Goal: Information Seeking & Learning: Learn about a topic

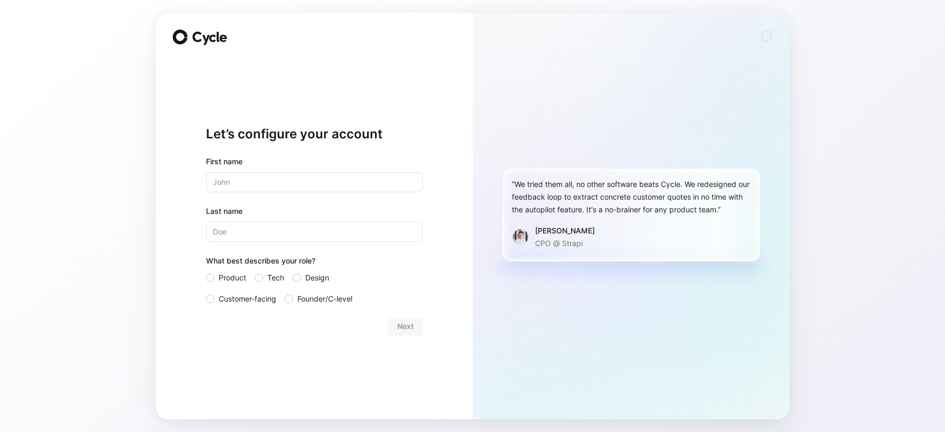
click at [280, 175] on input "text" at bounding box center [314, 182] width 216 height 20
type input "[PERSON_NAME]"
click at [260, 278] on div at bounding box center [258, 277] width 8 height 8
click at [254, 271] on input "Tech" at bounding box center [254, 271] width 0 height 0
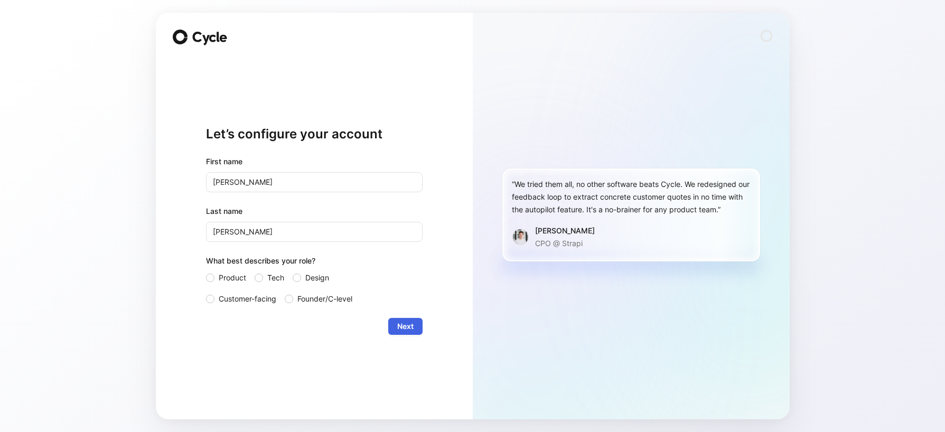
click at [411, 324] on span "Next" at bounding box center [405, 326] width 16 height 13
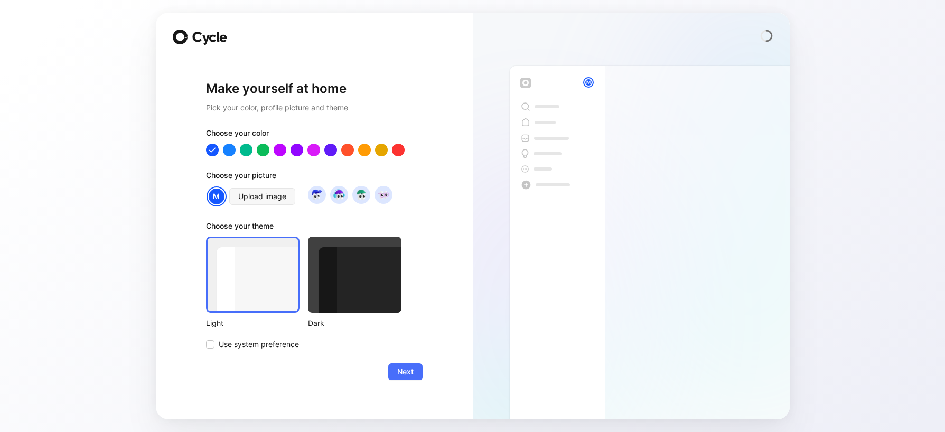
click at [256, 284] on div at bounding box center [252, 275] width 93 height 76
click at [401, 371] on span "Next" at bounding box center [405, 371] width 16 height 13
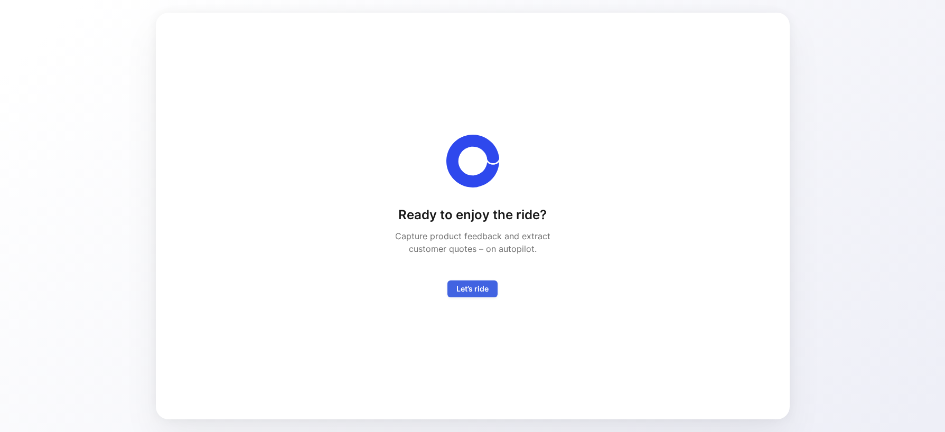
click at [472, 290] on span "Let’s ride" at bounding box center [472, 288] width 32 height 13
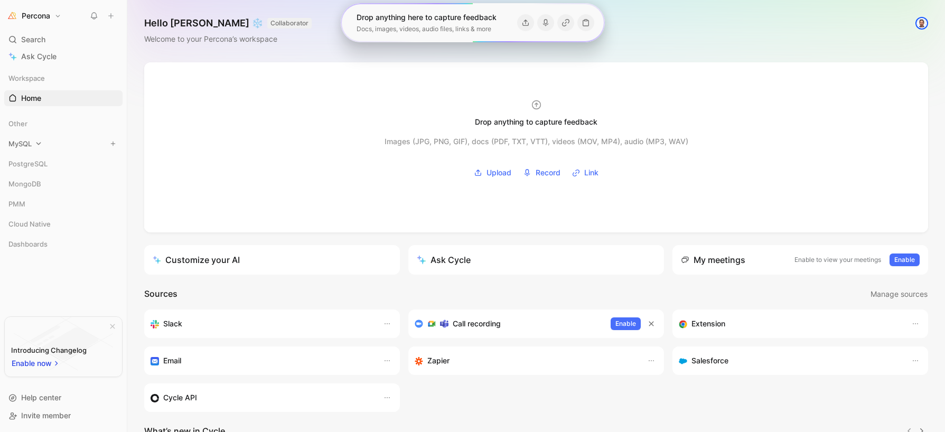
click at [13, 146] on span "MySQL" at bounding box center [19, 143] width 23 height 11
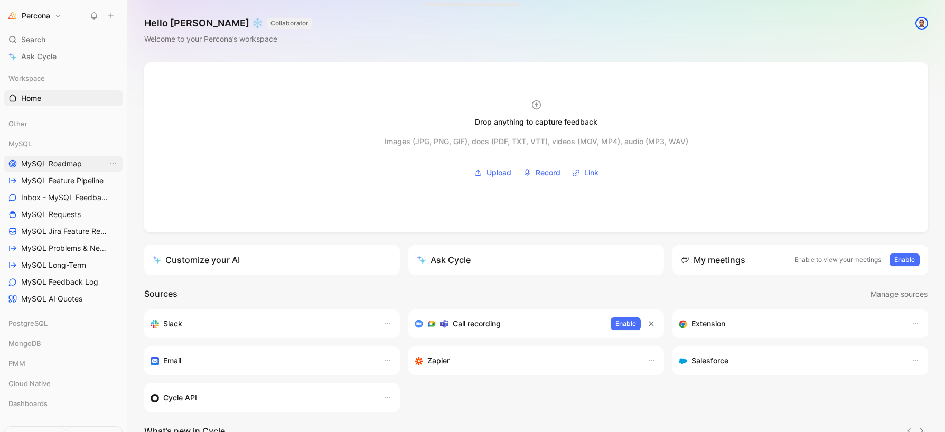
click at [49, 168] on span "MySQL Roadmap" at bounding box center [51, 163] width 61 height 11
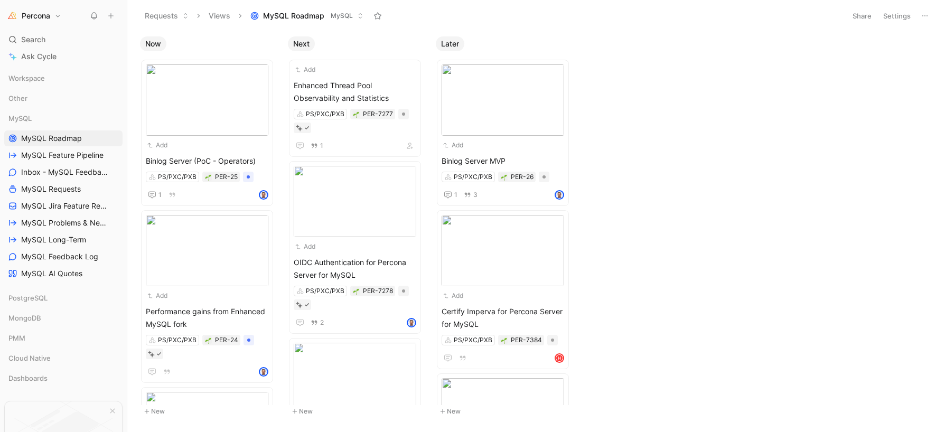
click at [811, 152] on div "Now Add Binlog Server (PoC - Operators) PS/PXC/PXB PER-25 1 Add Performance gai…" at bounding box center [535, 231] width 817 height 400
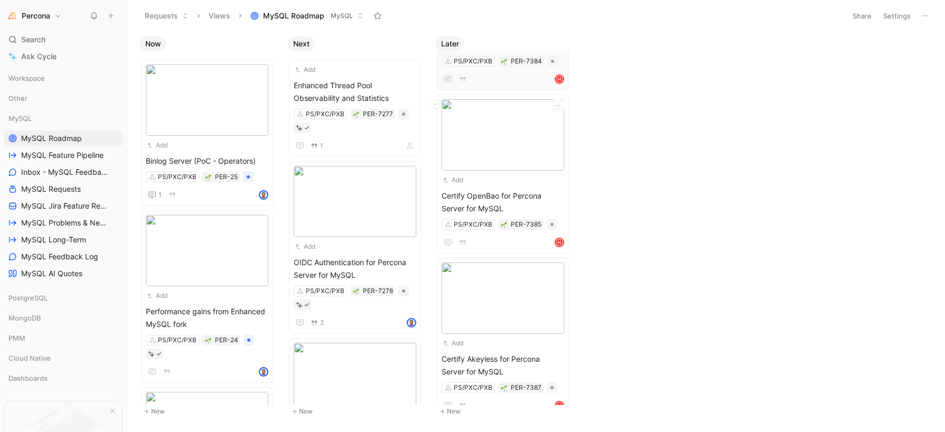
scroll to position [294, 0]
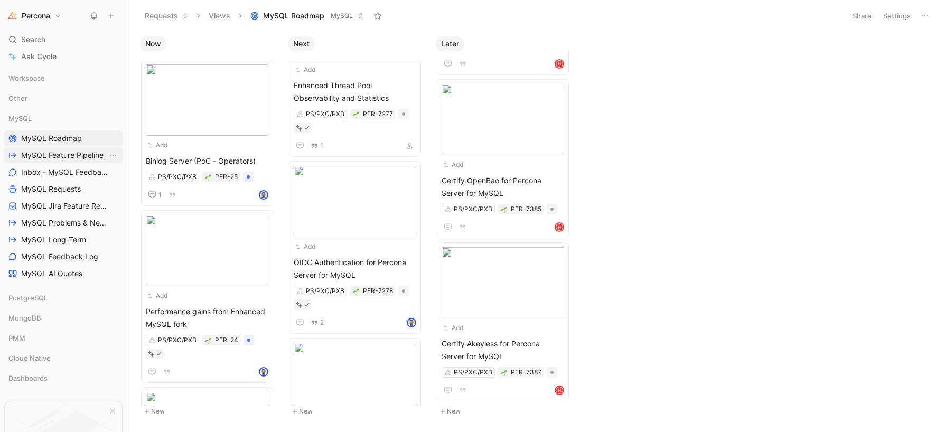
click at [74, 159] on span "MySQL Feature Pipeline" at bounding box center [62, 155] width 82 height 11
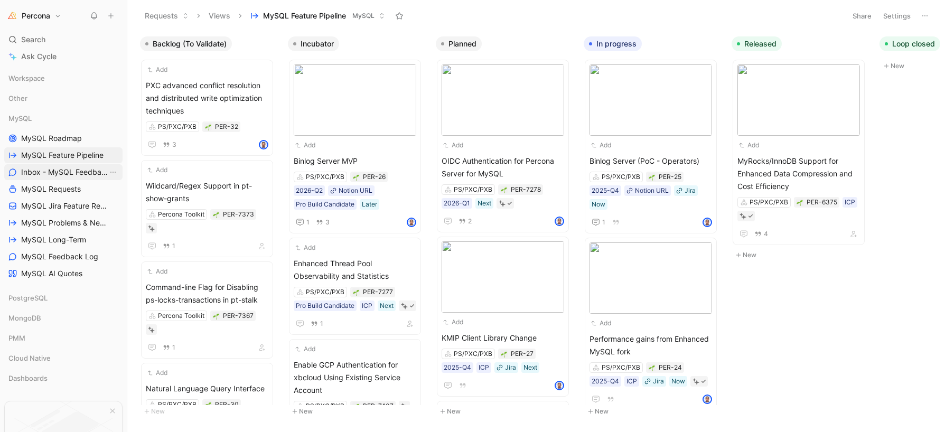
click at [75, 167] on span "Inbox - MySQL Feedback" at bounding box center [64, 172] width 87 height 11
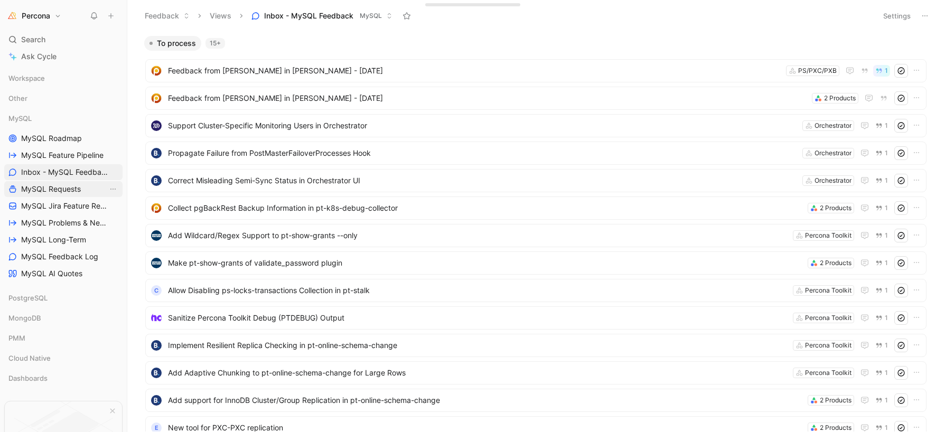
click at [52, 190] on span "MySQL Requests" at bounding box center [51, 189] width 60 height 11
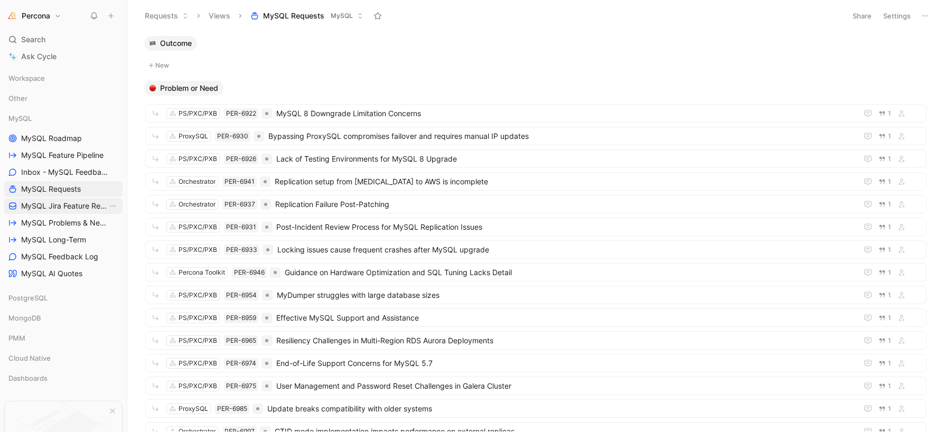
click at [74, 204] on span "MySQL Jira Feature Requests" at bounding box center [64, 206] width 87 height 11
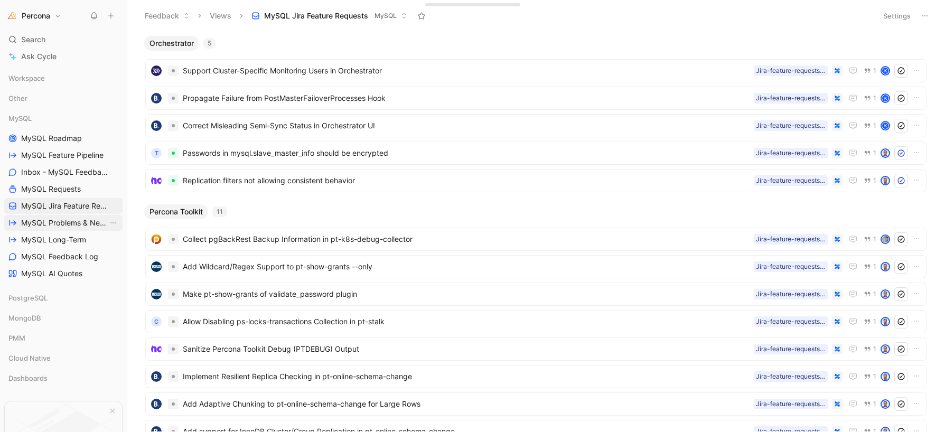
click at [41, 219] on span "MySQL Problems & Needs (WIP)" at bounding box center [64, 223] width 87 height 11
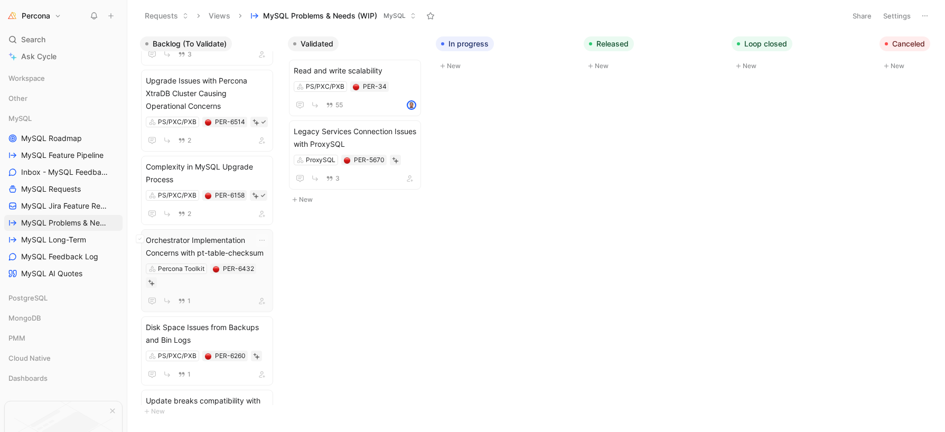
scroll to position [127, 0]
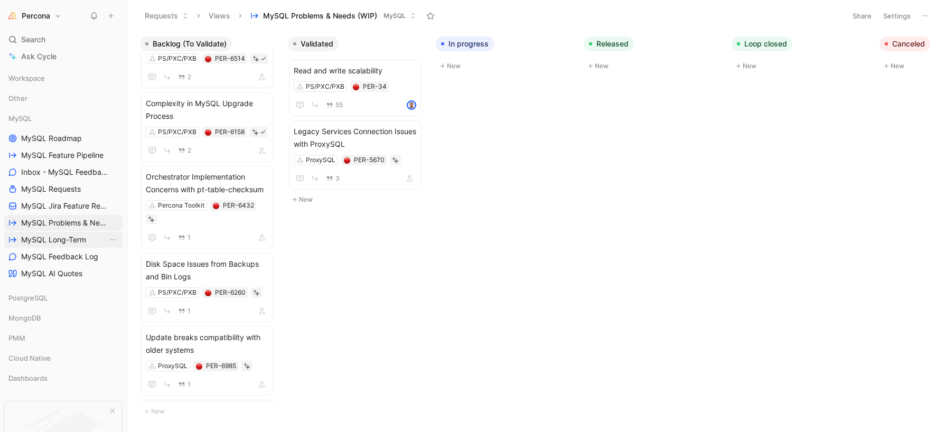
click at [55, 234] on span "MySQL Long-Term" at bounding box center [53, 239] width 65 height 11
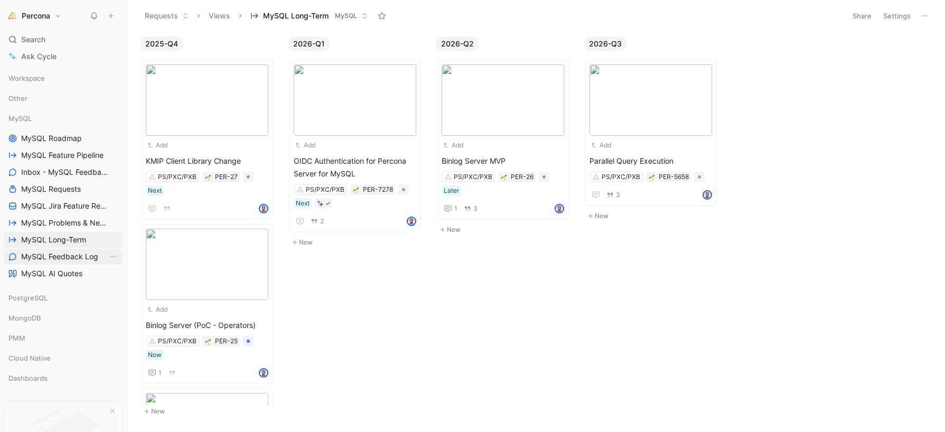
click at [51, 259] on span "MySQL Feedback Log" at bounding box center [59, 256] width 77 height 11
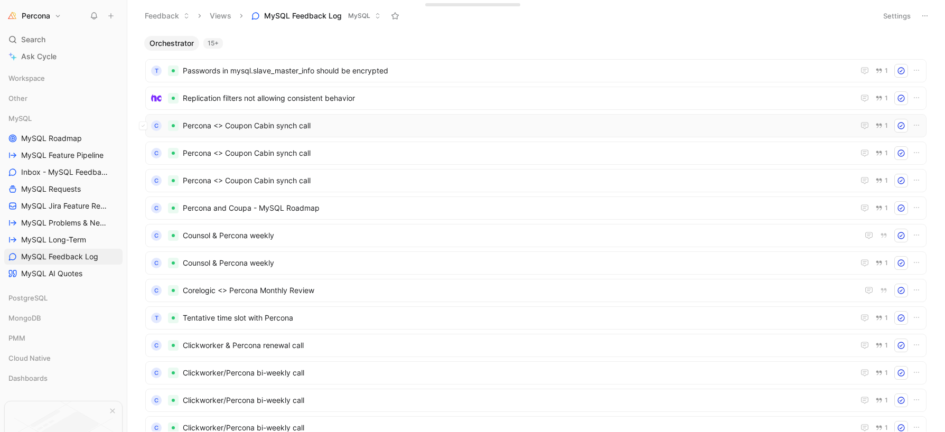
click at [261, 130] on span "Percona <> Coupon Cabin synch call" at bounding box center [516, 125] width 667 height 13
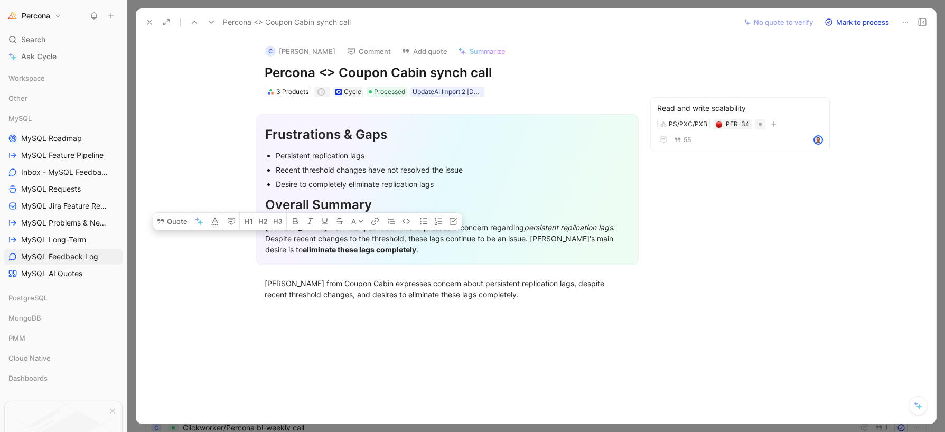
drag, startPoint x: 290, startPoint y: 238, endPoint x: 459, endPoint y: 251, distance: 170.0
click at [459, 251] on div "[PERSON_NAME] from [PERSON_NAME] has expressed a concern regarding persistent r…" at bounding box center [447, 238] width 364 height 33
click at [530, 232] on em "persistent replication lags" at bounding box center [568, 227] width 89 height 9
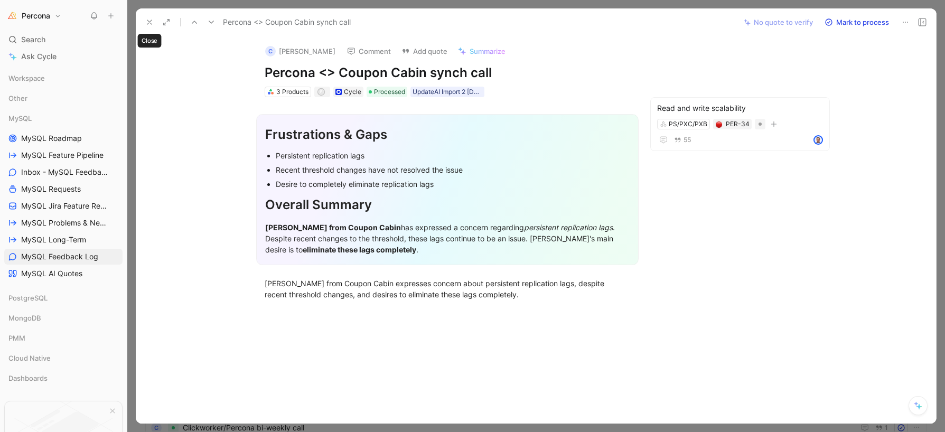
click at [151, 23] on icon at bounding box center [149, 22] width 8 height 8
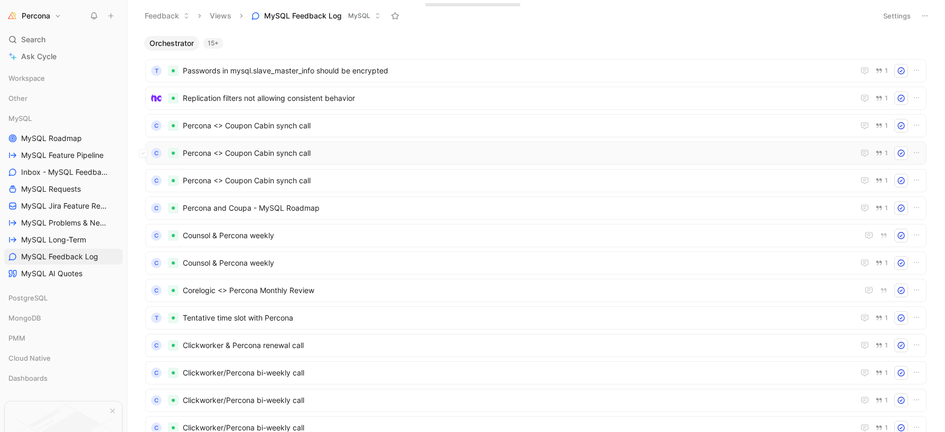
click at [224, 156] on span "Percona <> Coupon Cabin synch call" at bounding box center [516, 153] width 667 height 13
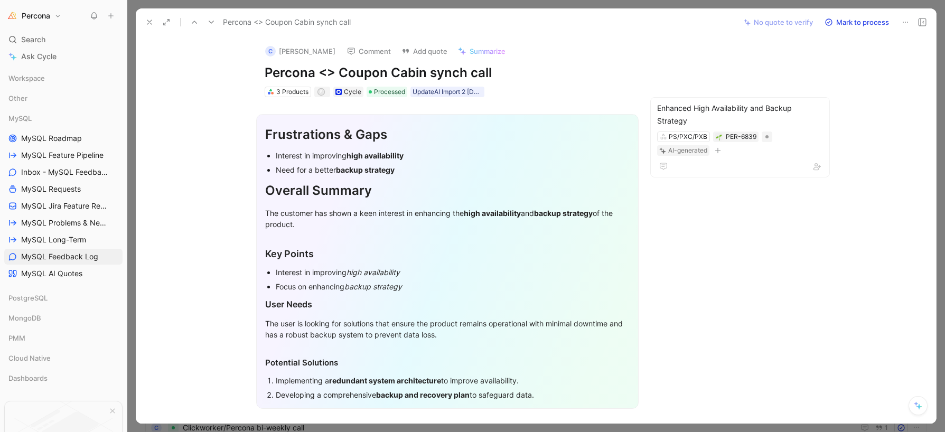
click at [148, 23] on use at bounding box center [149, 22] width 4 height 4
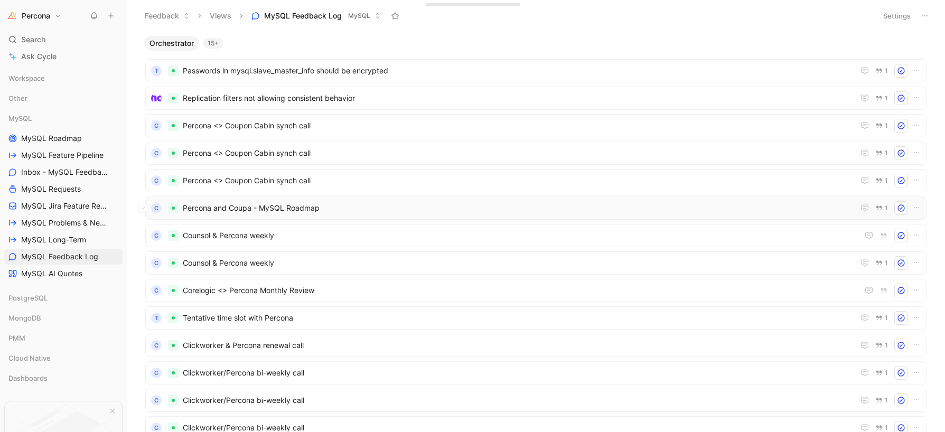
click at [276, 207] on span "Percona and Coupa - MySQL Roadmap" at bounding box center [516, 208] width 667 height 13
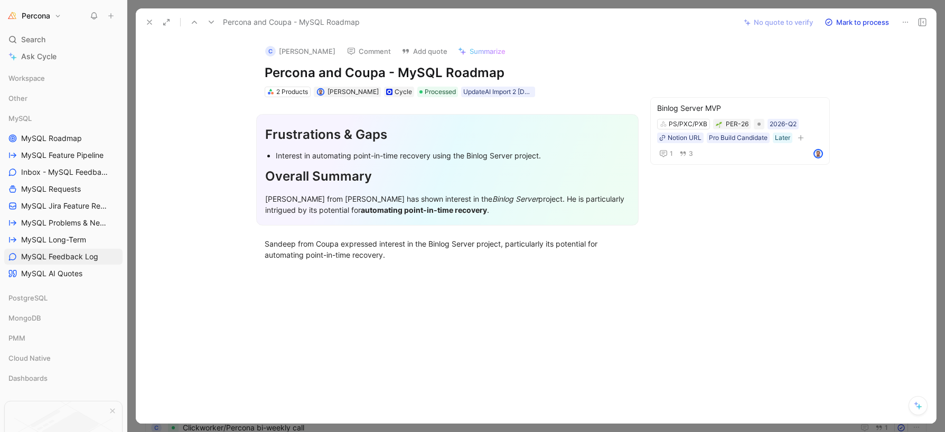
click at [149, 23] on icon at bounding box center [149, 22] width 8 height 8
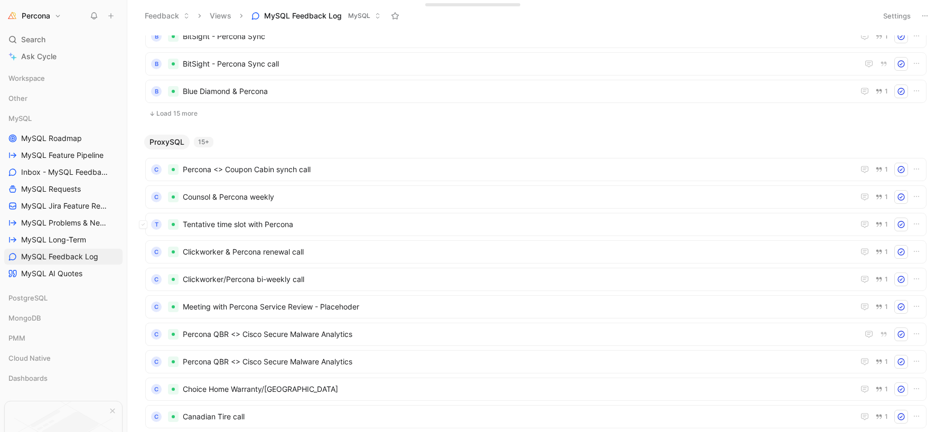
scroll to position [824, 0]
click at [276, 175] on span "Percona <> Coupon Cabin synch call" at bounding box center [516, 172] width 667 height 13
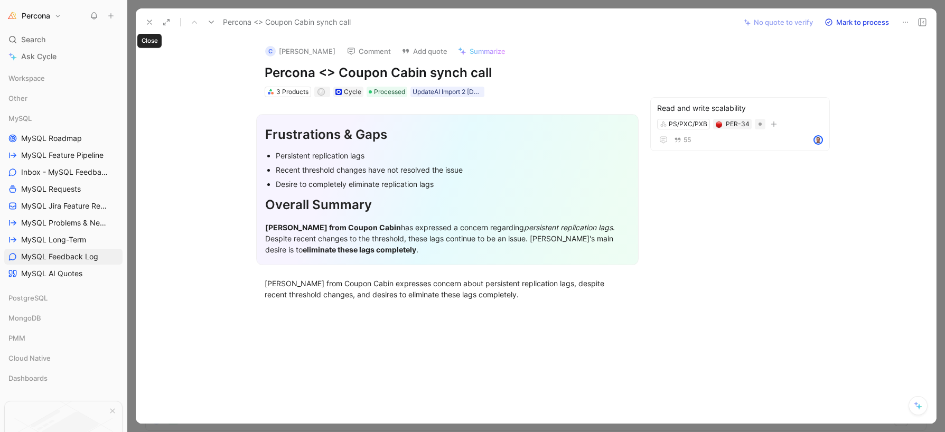
click at [150, 24] on icon at bounding box center [149, 22] width 8 height 8
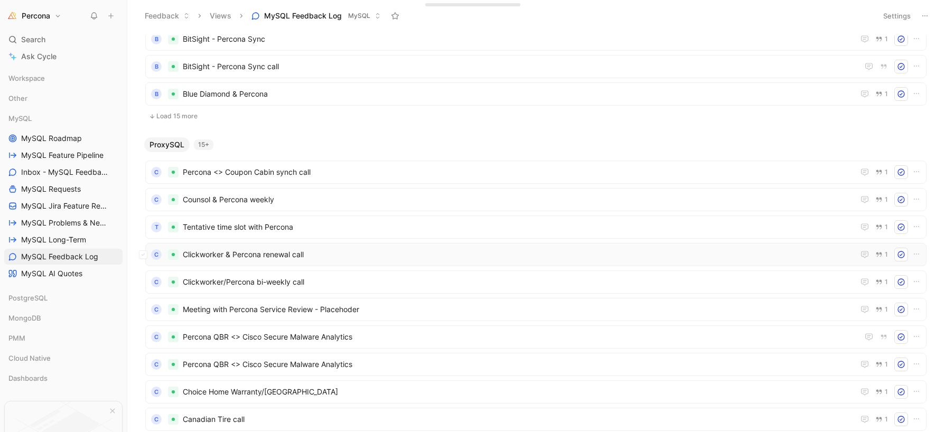
click at [279, 253] on span "Clickworker & Percona renewal call" at bounding box center [516, 254] width 667 height 13
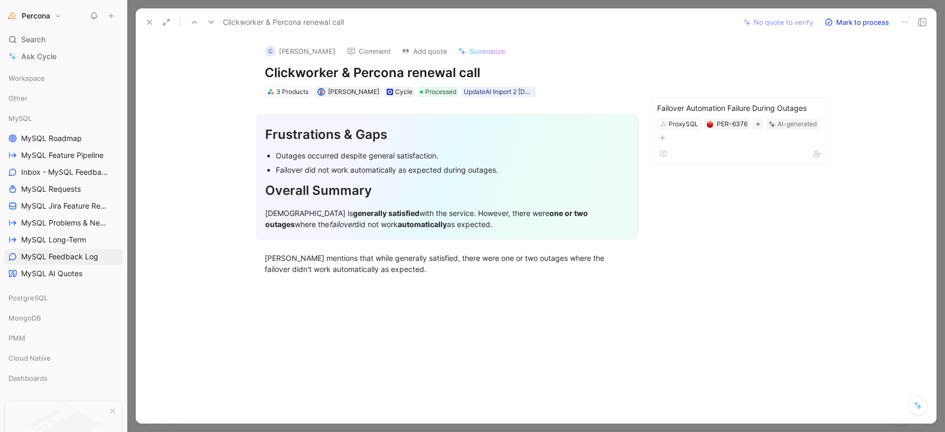
click at [527, 213] on strong "one or two outages" at bounding box center [427, 219] width 324 height 20
click at [329, 229] on em "failover" at bounding box center [341, 224] width 25 height 9
click at [405, 266] on div "[PERSON_NAME] mentions that while generally satisfied, there were one or two ou…" at bounding box center [447, 263] width 365 height 22
click at [152, 22] on icon at bounding box center [149, 22] width 8 height 8
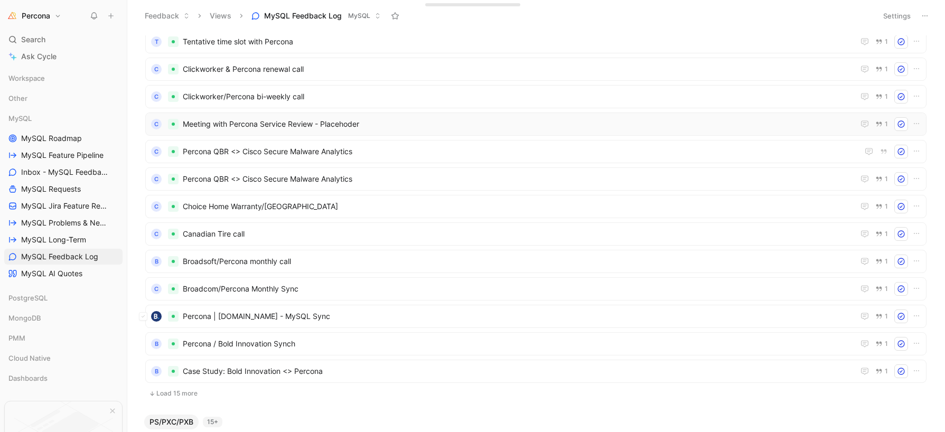
scroll to position [1014, 0]
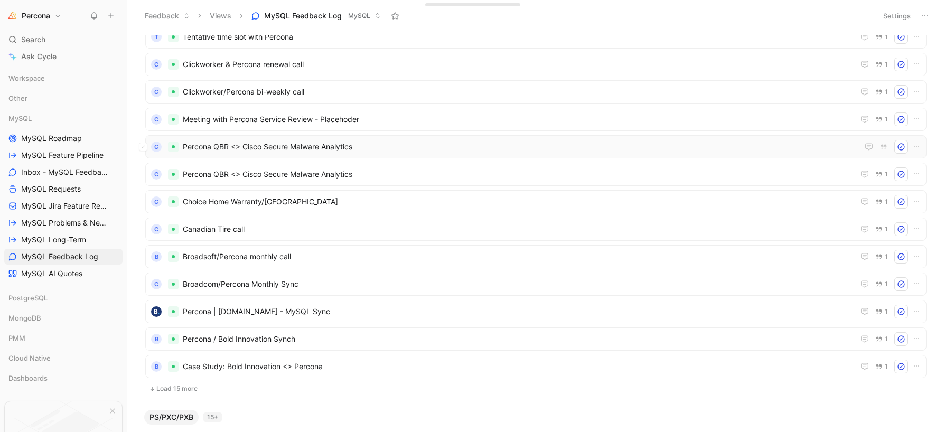
click at [323, 152] on span "Percona QBR <> Cisco Secure Malware Analytics" at bounding box center [518, 146] width 671 height 13
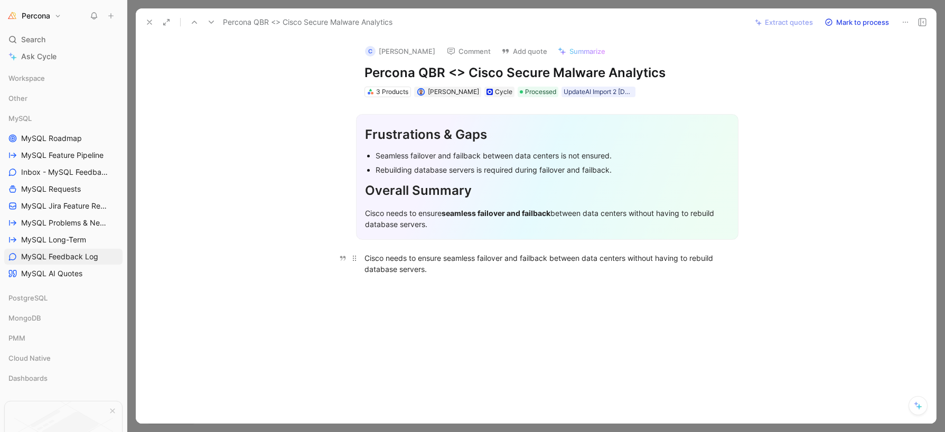
click at [424, 252] on p "Cisco needs to ensure seamless failover and failback between data centers witho…" at bounding box center [546, 263] width 405 height 29
click at [146, 24] on icon at bounding box center [149, 22] width 8 height 8
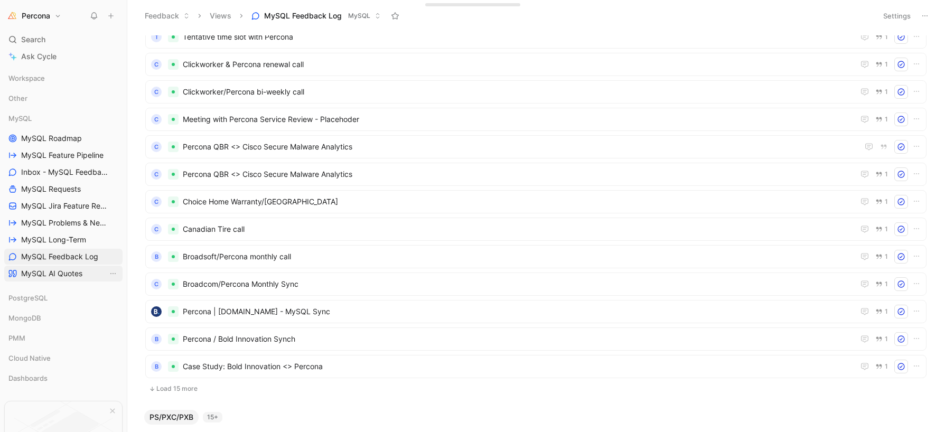
click at [61, 277] on span "MySQL AI Quotes" at bounding box center [51, 273] width 61 height 11
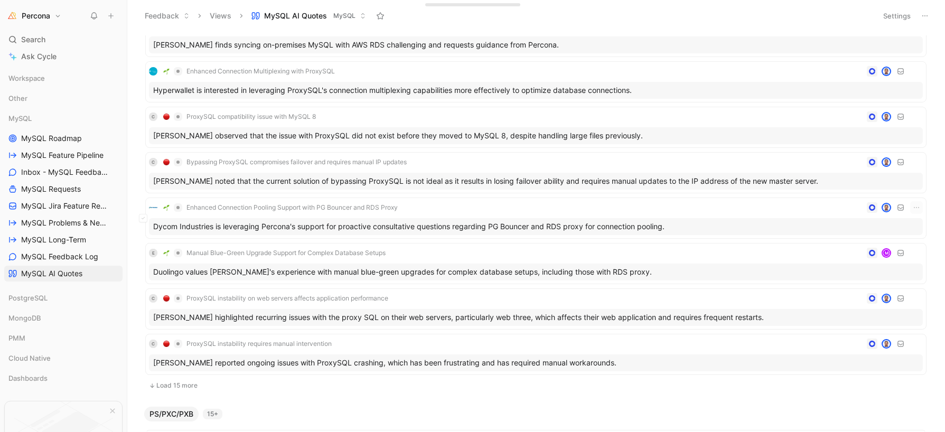
scroll to position [1901, 0]
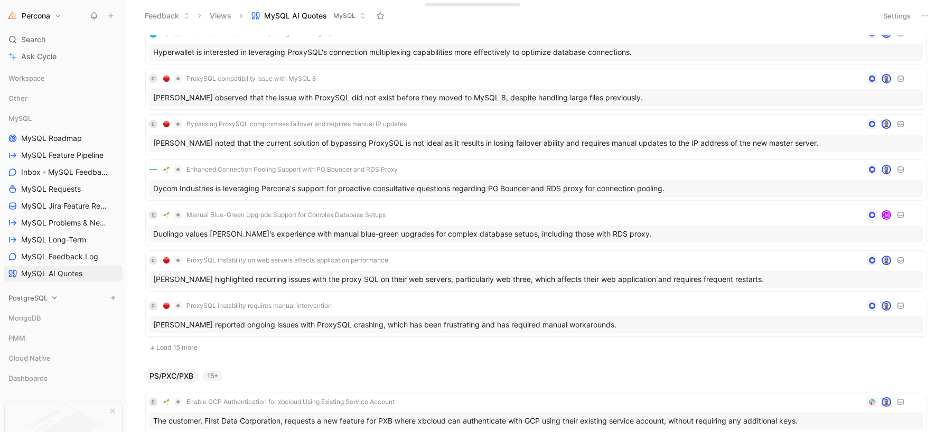
click at [30, 300] on span "PostgreSQL" at bounding box center [27, 298] width 39 height 11
click at [52, 137] on span "MySQL Roadmap" at bounding box center [51, 138] width 61 height 11
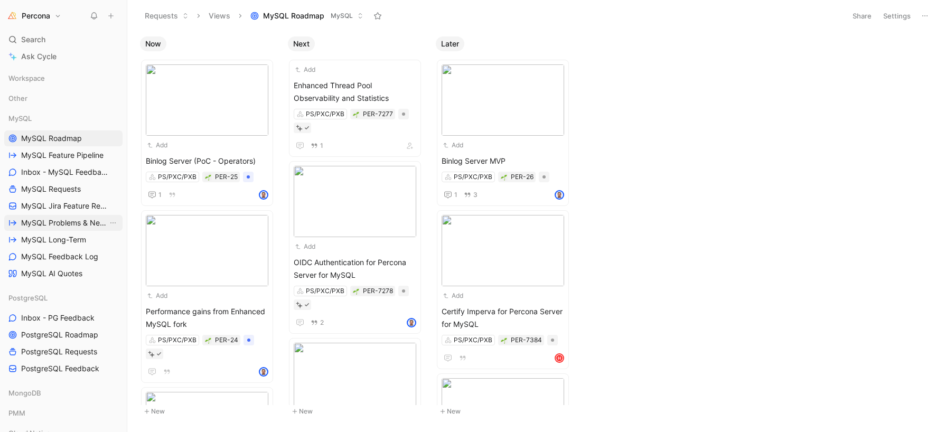
click at [51, 224] on span "MySQL Problems & Needs (WIP)" at bounding box center [64, 223] width 87 height 11
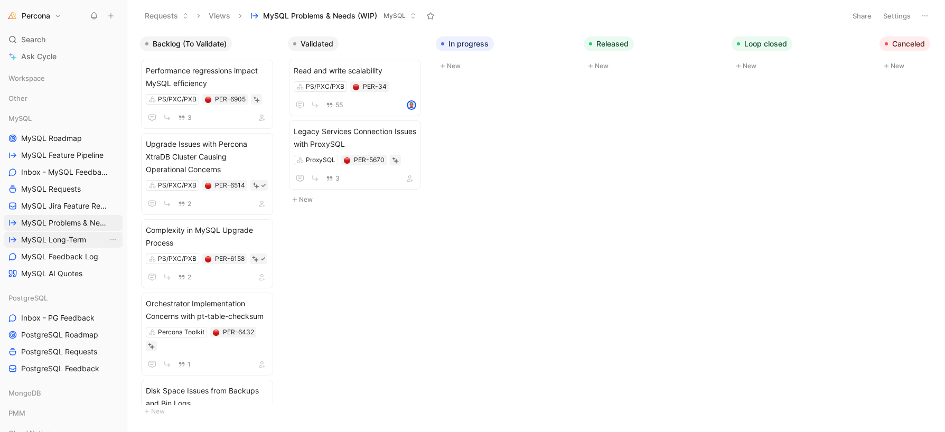
click at [46, 235] on span "MySQL Long-Term" at bounding box center [53, 239] width 65 height 11
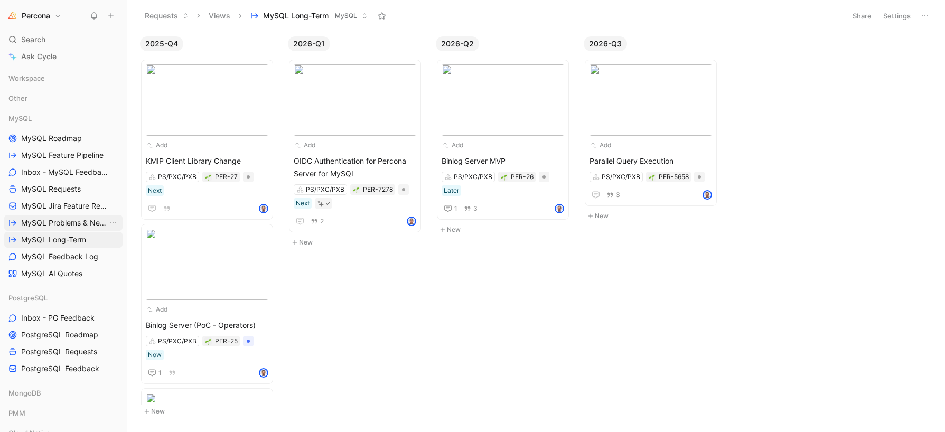
click at [60, 223] on span "MySQL Problems & Needs (WIP)" at bounding box center [64, 223] width 87 height 11
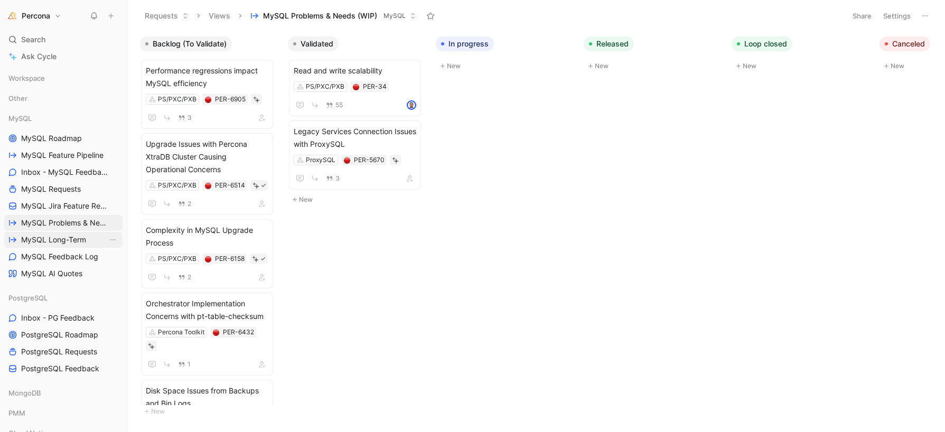
click at [57, 238] on span "MySQL Long-Term" at bounding box center [53, 239] width 65 height 11
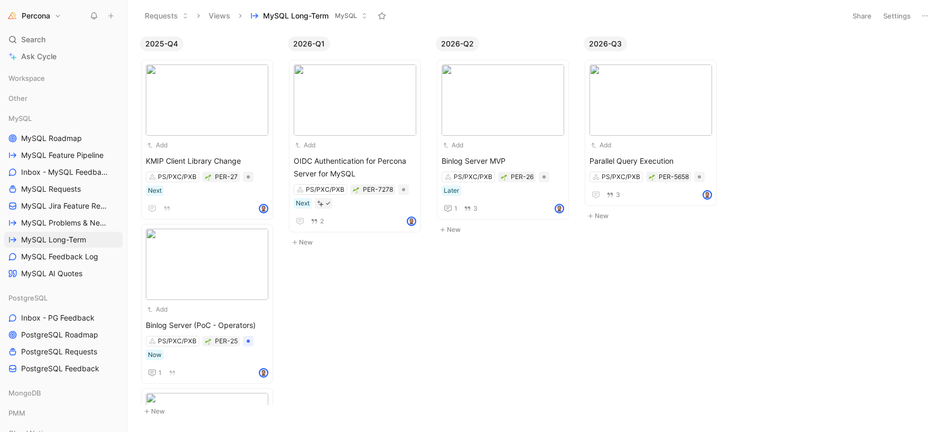
click at [673, 368] on div "2025-Q4 Add KMIP Client Library Change PS/PXC/PXB PER-27 Next Add Binlog Server…" at bounding box center [535, 231] width 817 height 400
click at [26, 259] on span "MySQL Feedback Log" at bounding box center [59, 256] width 77 height 11
